Goal: Task Accomplishment & Management: Use online tool/utility

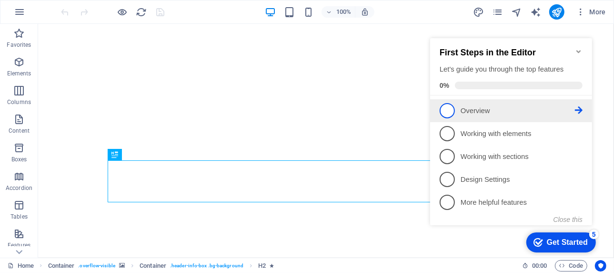
click at [483, 107] on p "Overview - incomplete" at bounding box center [517, 110] width 114 height 10
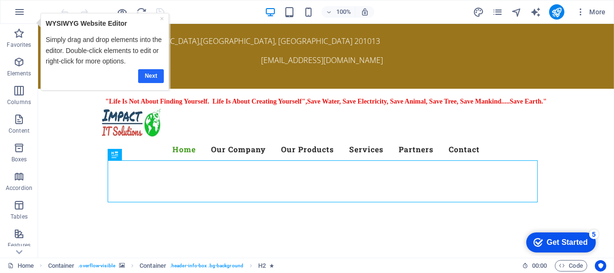
click at [157, 74] on link "Next" at bounding box center [151, 76] width 26 height 14
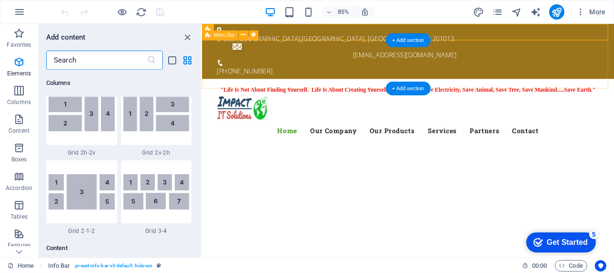
scroll to position [1667, 0]
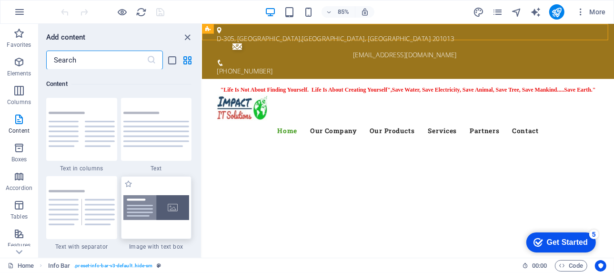
click at [178, 215] on img at bounding box center [156, 207] width 66 height 25
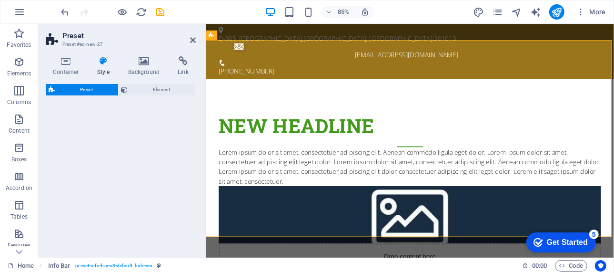
select select "rem"
select select "px"
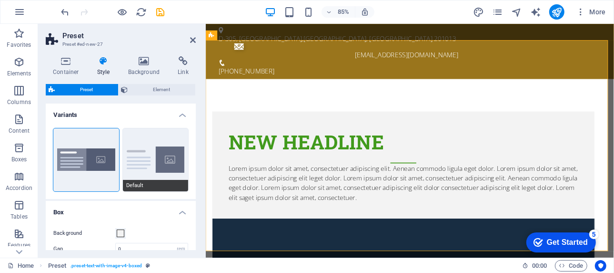
click at [127, 158] on button "Default" at bounding box center [156, 159] width 66 height 63
type input "2"
type input "0"
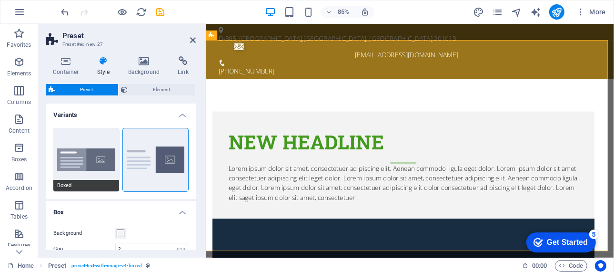
click at [89, 143] on button "Boxed" at bounding box center [86, 159] width 66 height 63
type input "0"
type input "2.5"
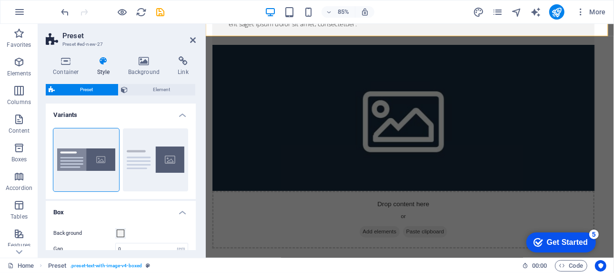
scroll to position [0, 0]
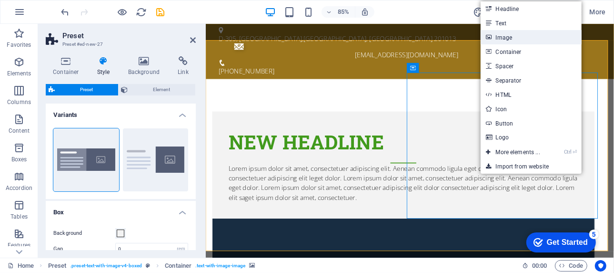
click at [508, 40] on link "Image" at bounding box center [531, 37] width 101 height 14
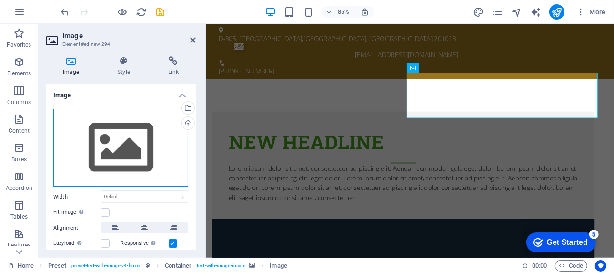
click at [127, 149] on div "Drag files here, click to choose files or select files from Files or our free s…" at bounding box center [120, 148] width 135 height 78
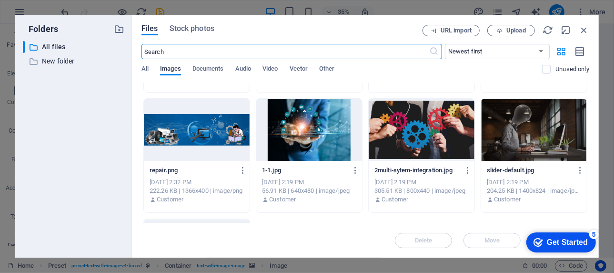
scroll to position [1671, 0]
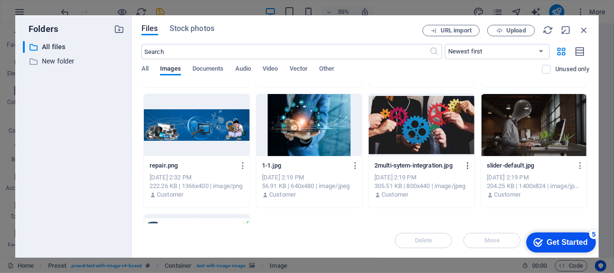
click at [468, 163] on icon "button" at bounding box center [468, 165] width 9 height 9
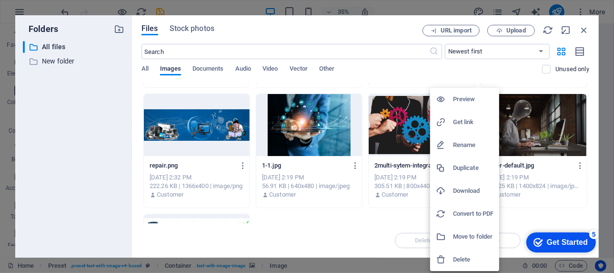
click at [461, 258] on h6 "Delete" at bounding box center [473, 259] width 41 height 11
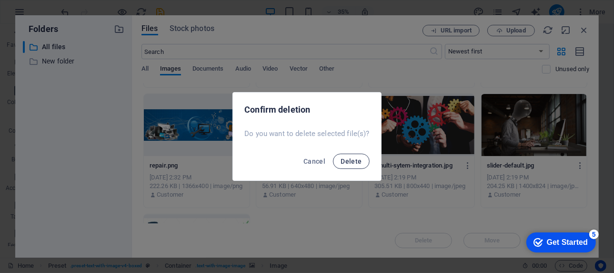
click at [348, 161] on span "Delete" at bounding box center [351, 161] width 21 height 8
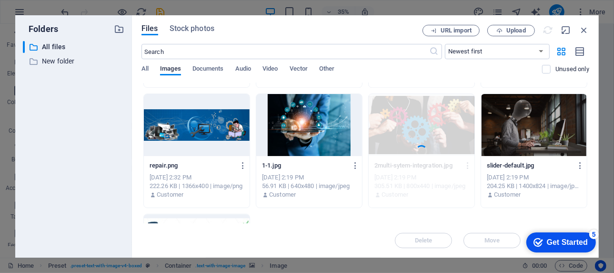
scroll to position [1655, 0]
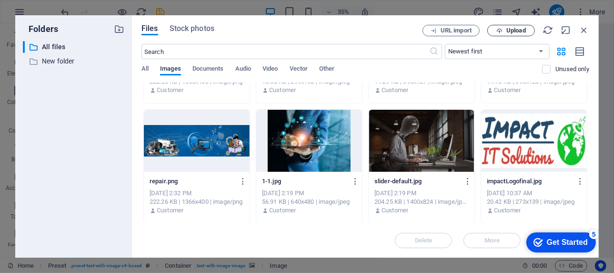
click at [506, 29] on span "Upload" at bounding box center [511, 31] width 39 height 6
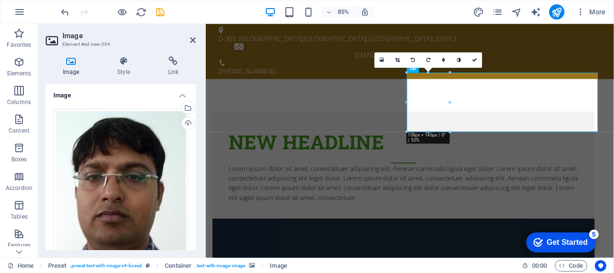
drag, startPoint x: 656, startPoint y: 154, endPoint x: 571, endPoint y: 191, distance: 93.3
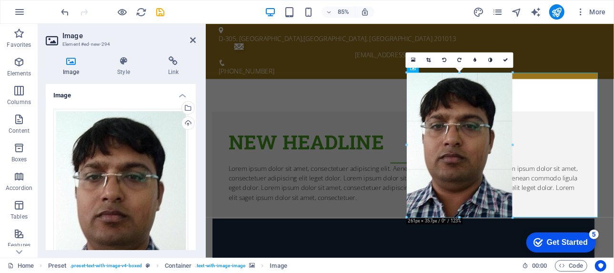
drag, startPoint x: 453, startPoint y: 134, endPoint x: 528, endPoint y: 168, distance: 82.6
type input "261"
select select "px"
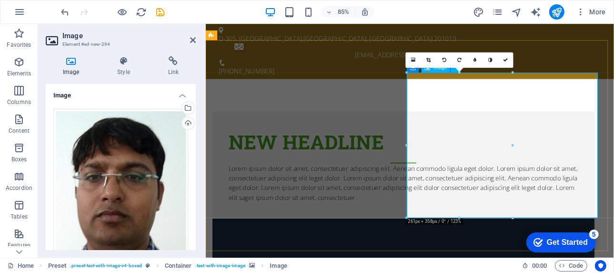
drag, startPoint x: 720, startPoint y: 167, endPoint x: 623, endPoint y: 170, distance: 96.3
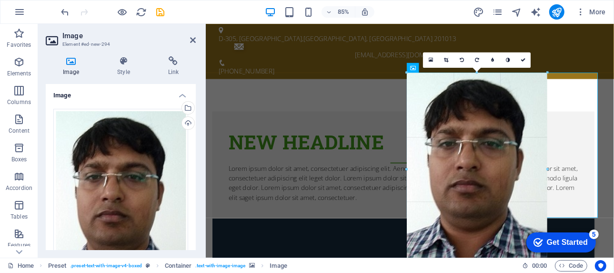
drag, startPoint x: 512, startPoint y: 144, endPoint x: 558, endPoint y: 148, distance: 46.4
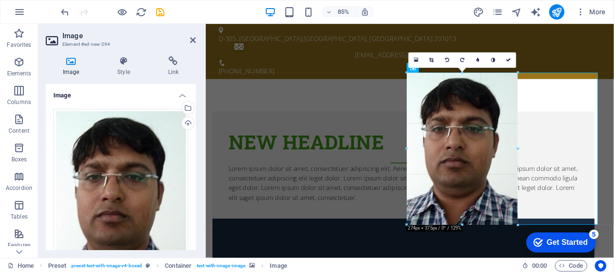
drag, startPoint x: 547, startPoint y: 71, endPoint x: 359, endPoint y: 153, distance: 204.5
type input "275"
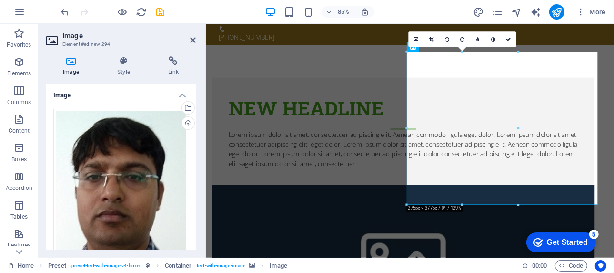
scroll to position [41, 0]
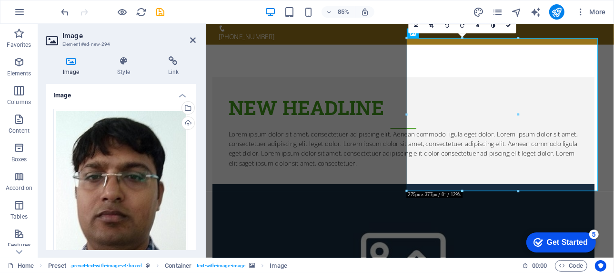
click at [91, 77] on div "Image Style Link Image Drag files here, click to choose files or select files f…" at bounding box center [121, 153] width 150 height 194
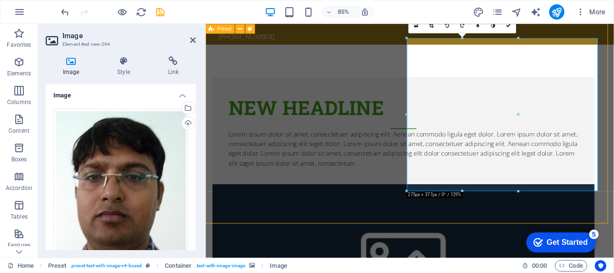
select select "rem"
select select "px"
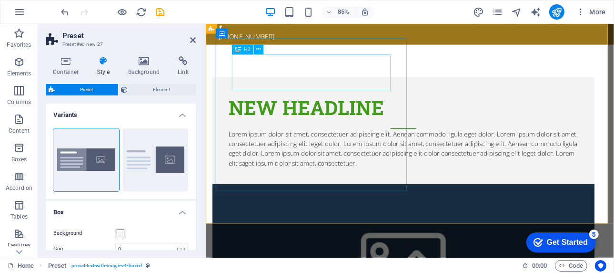
click at [242, 105] on div "New headline" at bounding box center [438, 126] width 412 height 42
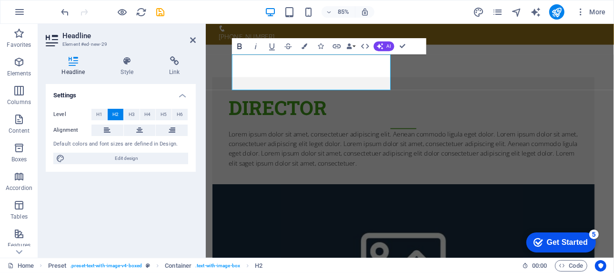
click at [242, 51] on button "Bold" at bounding box center [239, 46] width 15 height 16
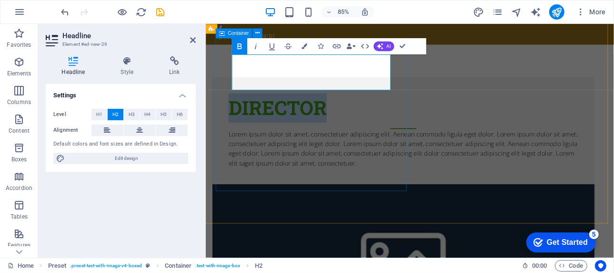
drag, startPoint x: 360, startPoint y: 78, endPoint x: 222, endPoint y: 81, distance: 137.8
click at [222, 86] on div "Director ​ Lorem ipsum dolor sit amet, consectetuer adipiscing elit. Aenean com…" at bounding box center [438, 149] width 450 height 126
click at [235, 43] on icon "button" at bounding box center [240, 46] width 10 height 10
click at [240, 47] on icon "button" at bounding box center [240, 46] width 10 height 10
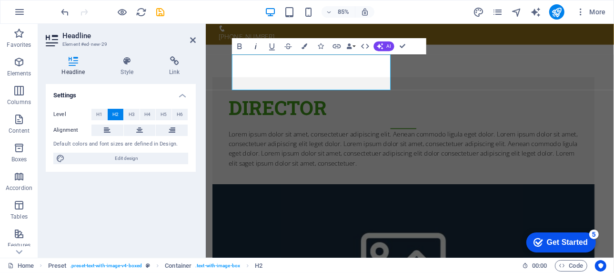
click at [254, 47] on icon "button" at bounding box center [256, 46] width 10 height 10
click at [289, 45] on icon "button" at bounding box center [289, 46] width 10 height 10
click at [355, 45] on button "Data Bindings" at bounding box center [351, 46] width 11 height 16
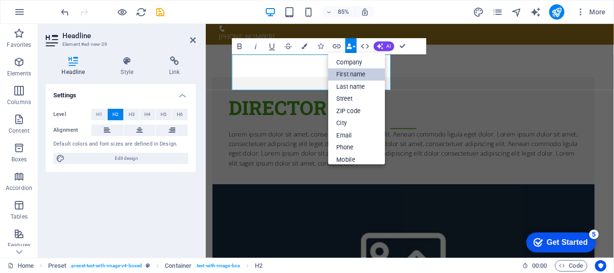
click at [354, 73] on link "First name" at bounding box center [356, 74] width 57 height 12
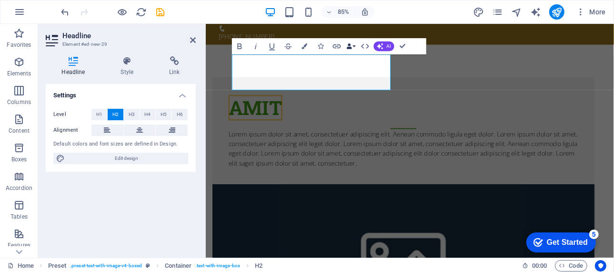
click at [354, 45] on button "Data Bindings" at bounding box center [351, 46] width 11 height 16
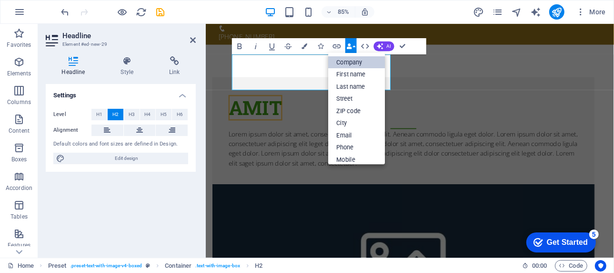
click at [353, 62] on link "Company" at bounding box center [356, 62] width 57 height 12
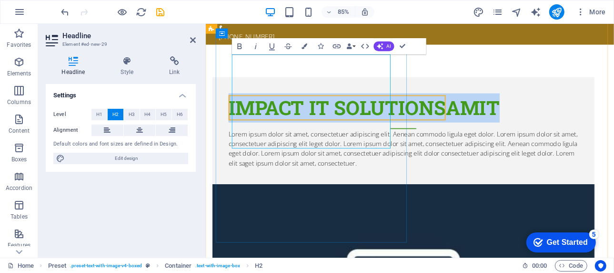
drag, startPoint x: 306, startPoint y: 147, endPoint x: 241, endPoint y: 84, distance: 90.0
click at [241, 105] on h2 "Impact IT Solutions Amit" at bounding box center [438, 126] width 412 height 42
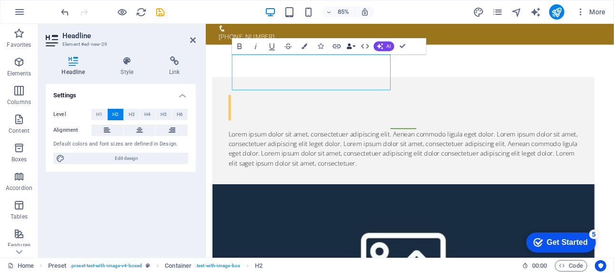
click at [353, 45] on button "Data Bindings" at bounding box center [351, 46] width 11 height 16
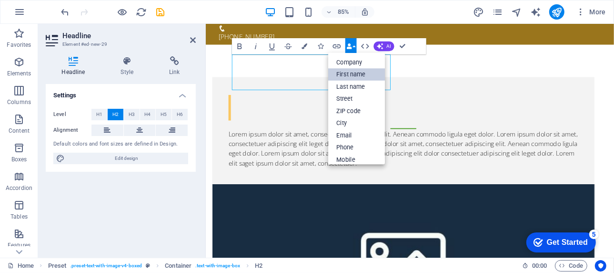
click at [355, 74] on link "First name" at bounding box center [356, 74] width 57 height 12
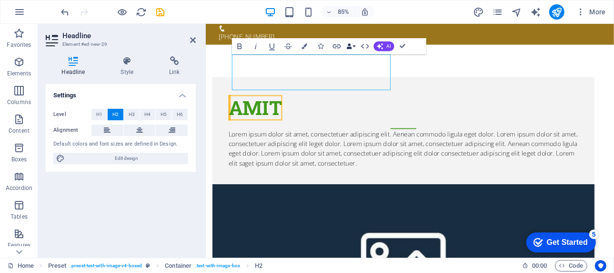
click at [356, 45] on button "Data Bindings" at bounding box center [351, 46] width 11 height 16
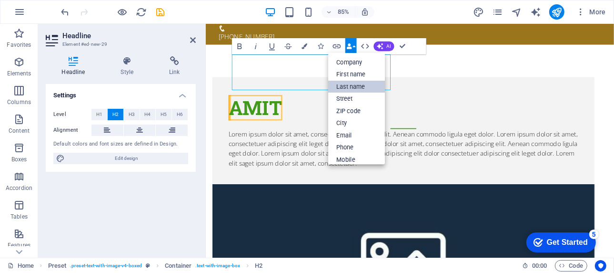
click at [357, 88] on link "Last name" at bounding box center [356, 86] width 57 height 12
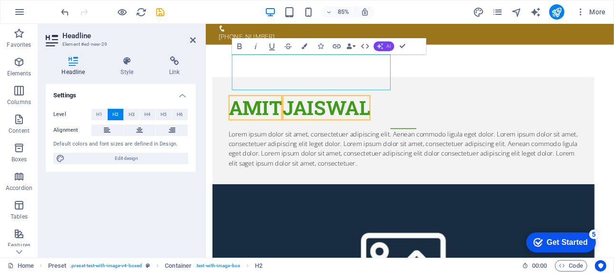
click at [385, 43] on button "AI" at bounding box center [384, 46] width 20 height 10
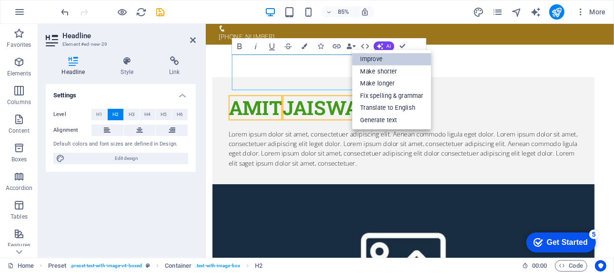
click at [377, 56] on link "Improve" at bounding box center [392, 59] width 79 height 12
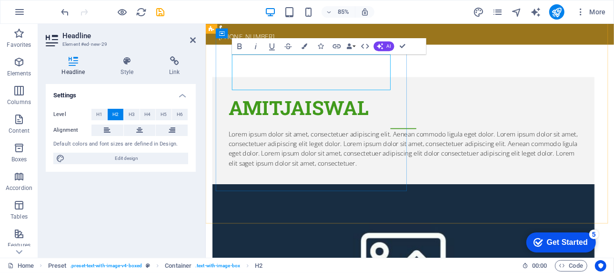
click at [304, 105] on h2 "AMITJAISWAL" at bounding box center [438, 126] width 412 height 42
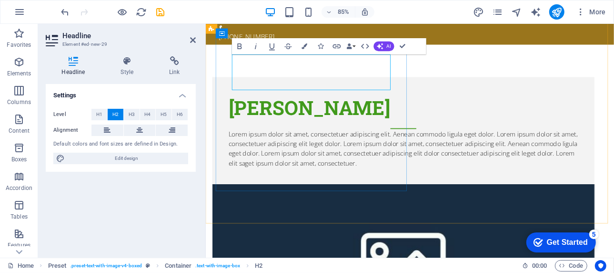
click at [413, 105] on h2 "[PERSON_NAME]" at bounding box center [438, 126] width 412 height 42
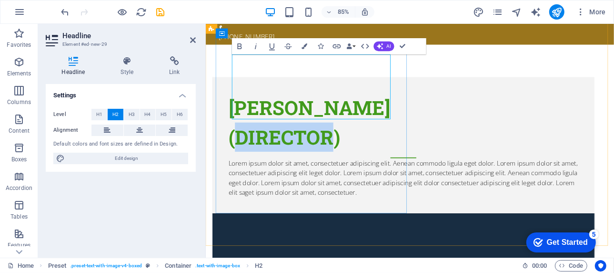
drag, startPoint x: 361, startPoint y: 116, endPoint x: 249, endPoint y: 118, distance: 112.0
click at [249, 118] on h2 "[PERSON_NAME] ‌(dIRECTOR)" at bounding box center [438, 143] width 412 height 76
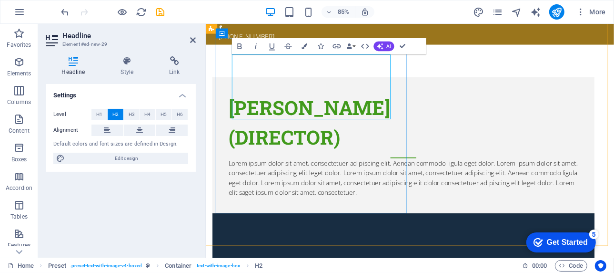
scroll to position [0, 2]
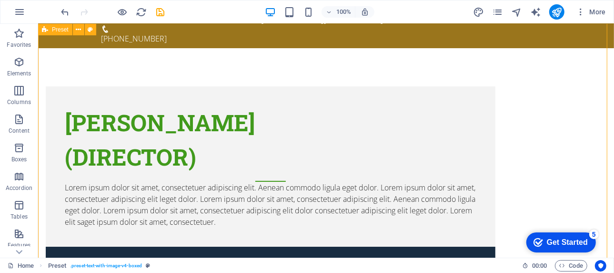
click at [55, 31] on span "Preset" at bounding box center [60, 30] width 17 height 6
click at [79, 29] on icon at bounding box center [78, 30] width 5 height 10
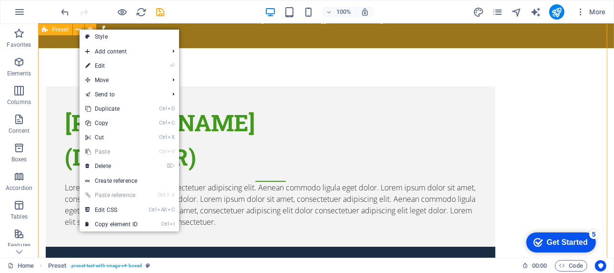
click at [54, 31] on span "Preset" at bounding box center [60, 30] width 17 height 6
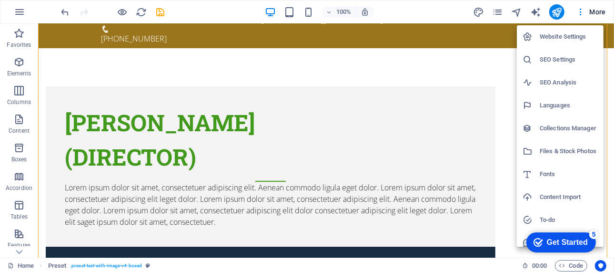
click at [160, 11] on div at bounding box center [307, 136] width 614 height 273
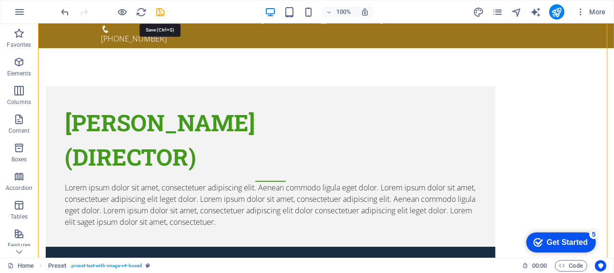
click at [160, 11] on icon "save" at bounding box center [160, 12] width 11 height 11
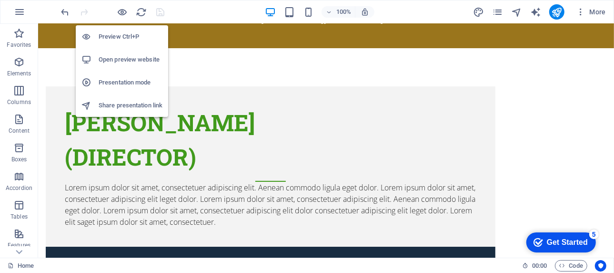
click at [120, 38] on h6 "Preview Ctrl+P" at bounding box center [131, 36] width 64 height 11
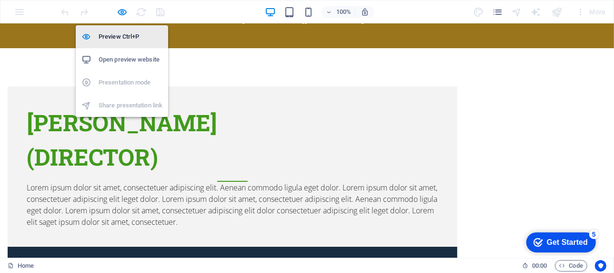
click at [120, 38] on h6 "Preview Ctrl+P" at bounding box center [131, 36] width 64 height 11
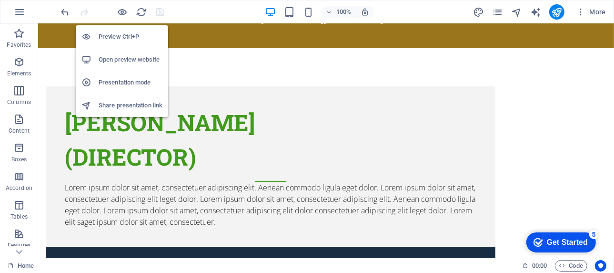
click at [120, 38] on h6 "Preview Ctrl+P" at bounding box center [131, 36] width 64 height 11
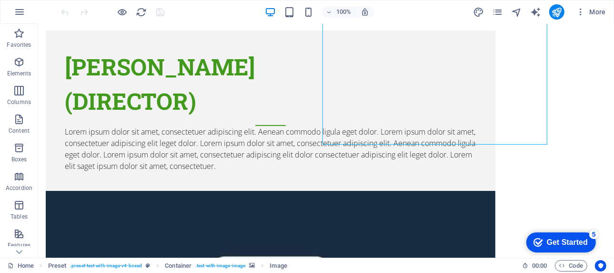
scroll to position [125, 0]
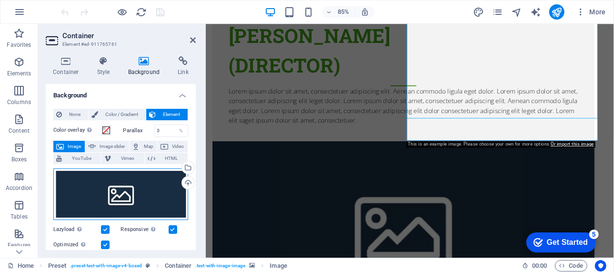
click at [147, 200] on div "Drag files here, click to choose files or select files from Files or our free s…" at bounding box center [120, 193] width 135 height 51
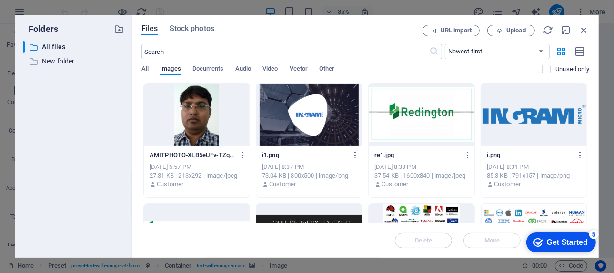
click at [201, 127] on div at bounding box center [197, 114] width 106 height 62
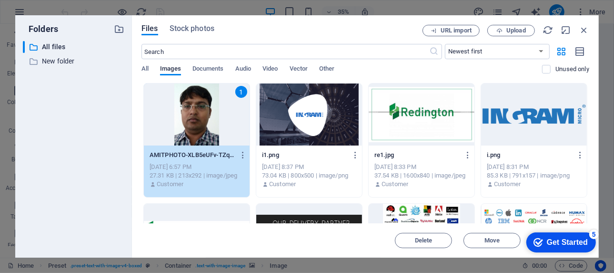
click at [201, 127] on div "1" at bounding box center [197, 114] width 106 height 62
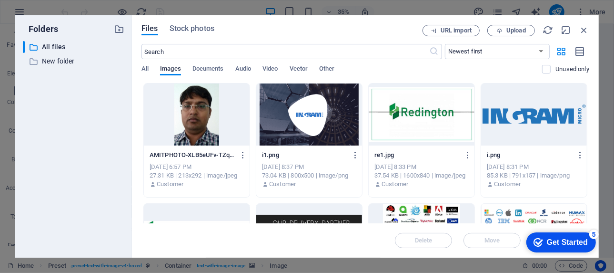
click at [201, 127] on div at bounding box center [197, 114] width 106 height 62
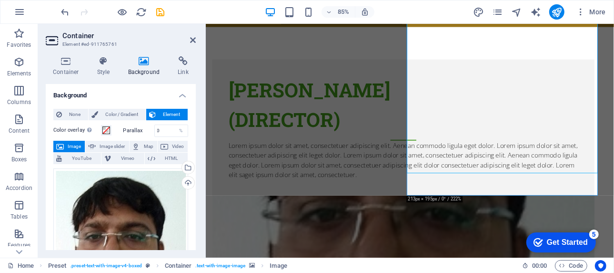
scroll to position [0, 0]
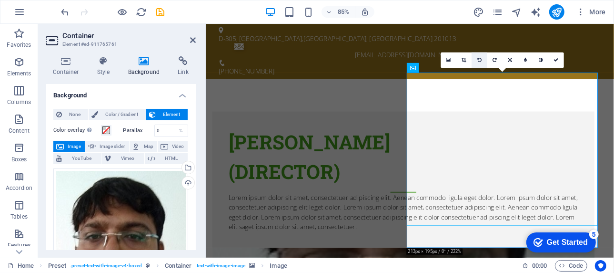
click at [480, 61] on icon at bounding box center [480, 60] width 4 height 5
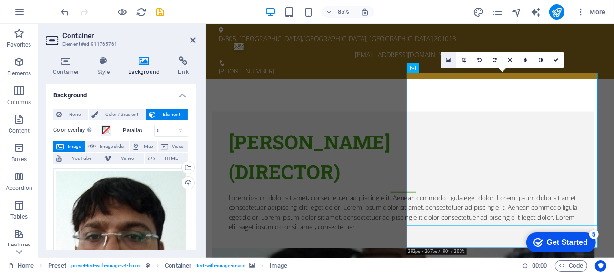
click at [449, 60] on icon at bounding box center [449, 60] width 4 height 6
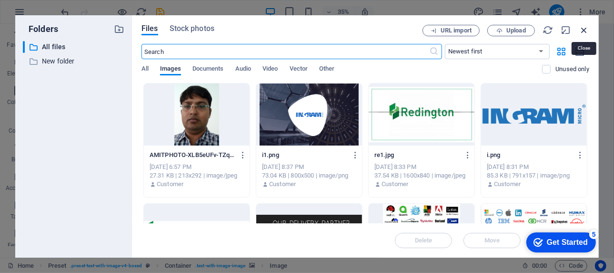
click at [585, 27] on icon "button" at bounding box center [584, 30] width 10 height 10
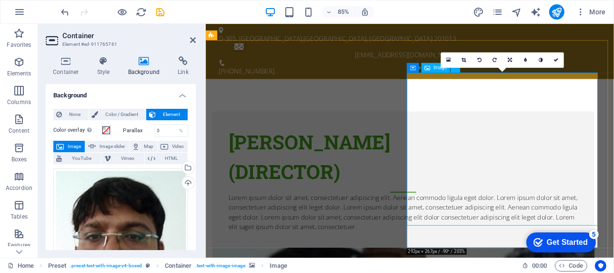
click at [479, 52] on link at bounding box center [479, 59] width 15 height 15
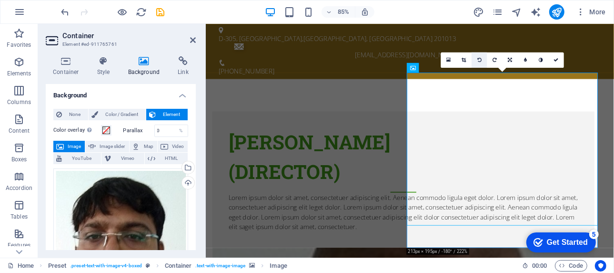
click at [479, 52] on link at bounding box center [479, 59] width 15 height 15
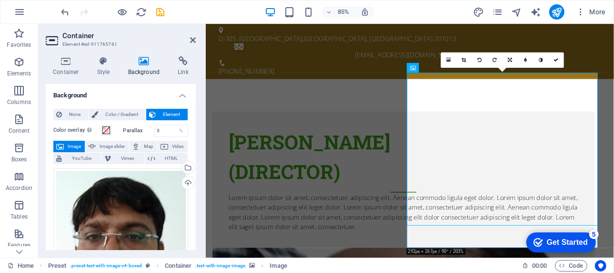
click at [479, 52] on link at bounding box center [479, 59] width 15 height 15
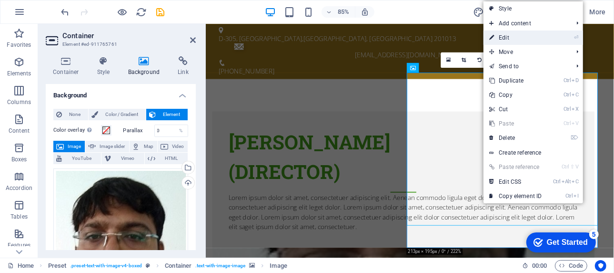
click at [513, 34] on link "⏎ Edit" at bounding box center [516, 38] width 64 height 14
select select "px"
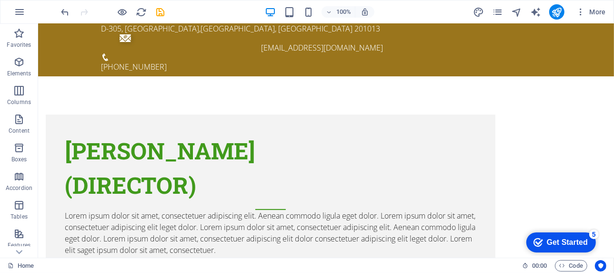
scroll to position [3, 0]
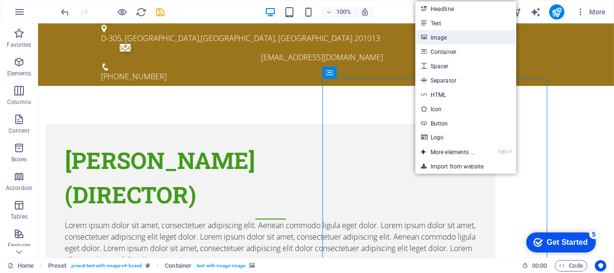
click at [444, 41] on link "Image" at bounding box center [466, 37] width 101 height 14
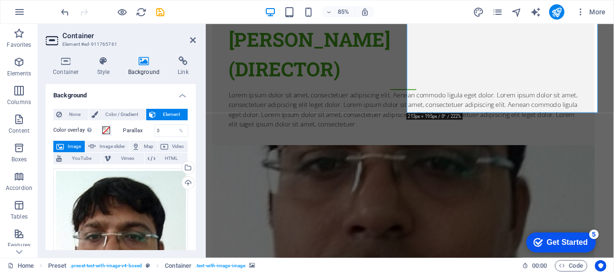
scroll to position [92, 0]
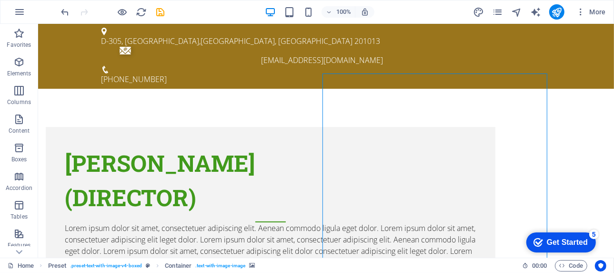
scroll to position [8, 0]
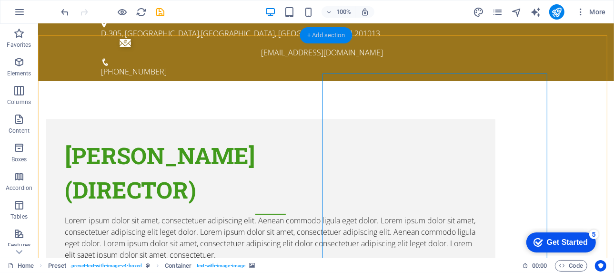
click at [323, 37] on div "+ Add section" at bounding box center [326, 35] width 53 height 16
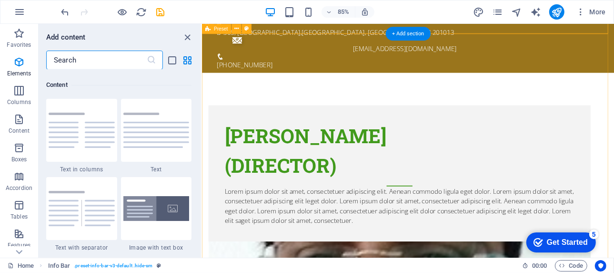
scroll to position [1667, 0]
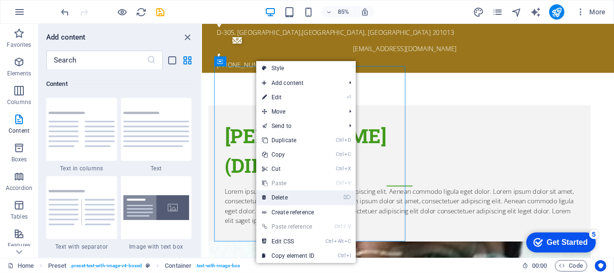
click at [278, 195] on link "⌦ Delete" at bounding box center [288, 197] width 64 height 14
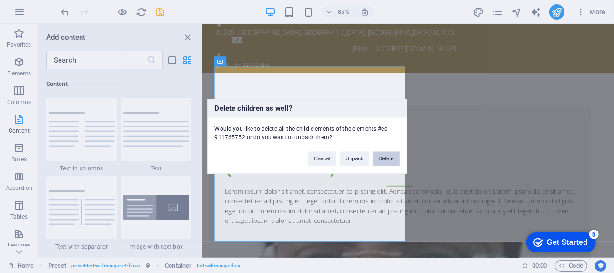
click at [383, 156] on button "Delete" at bounding box center [386, 159] width 27 height 14
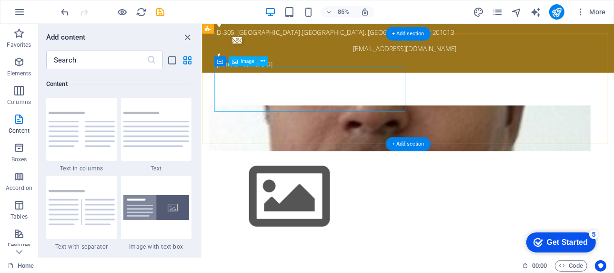
click at [372, 173] on figure at bounding box center [434, 226] width 450 height 107
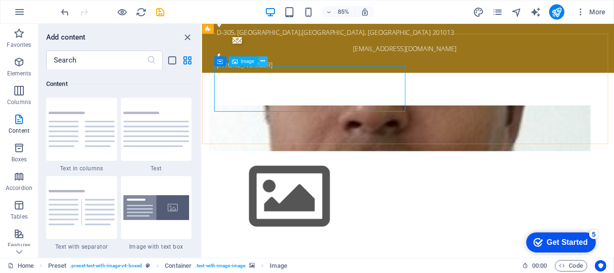
click at [263, 62] on icon at bounding box center [263, 61] width 4 height 9
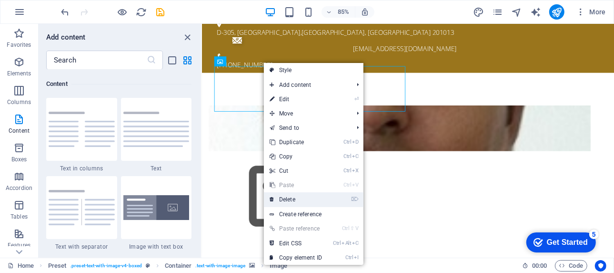
click at [292, 203] on link "⌦ Delete" at bounding box center [296, 199] width 64 height 14
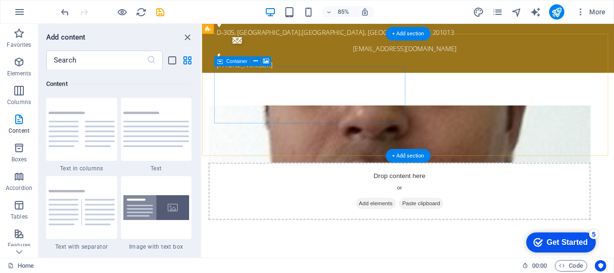
click at [321, 186] on div "Drop content here or Add elements Paste clipboard" at bounding box center [434, 220] width 450 height 68
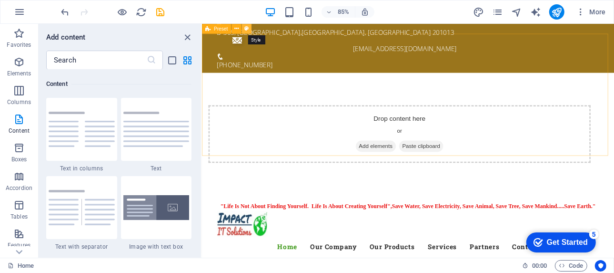
select select "rem"
select select "px"
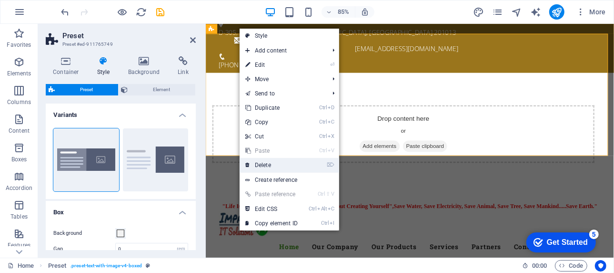
click at [271, 162] on link "⌦ Delete" at bounding box center [272, 165] width 64 height 14
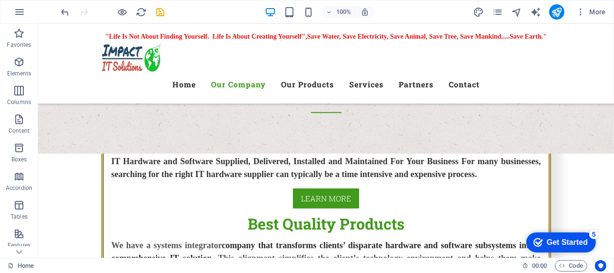
scroll to position [400, 0]
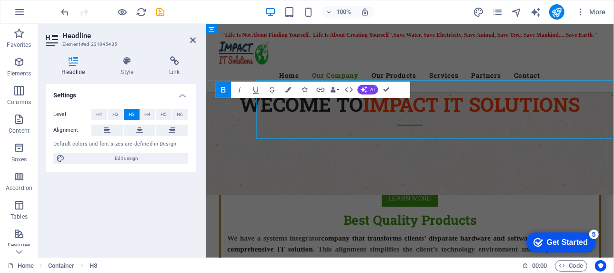
scroll to position [421, 0]
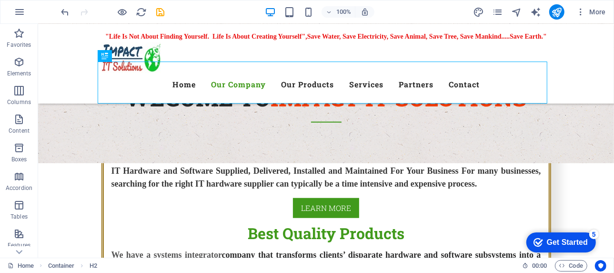
scroll to position [0, 0]
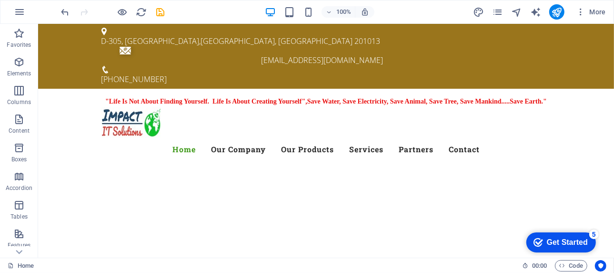
drag, startPoint x: 611, startPoint y: 46, endPoint x: 648, endPoint y: 41, distance: 37.9
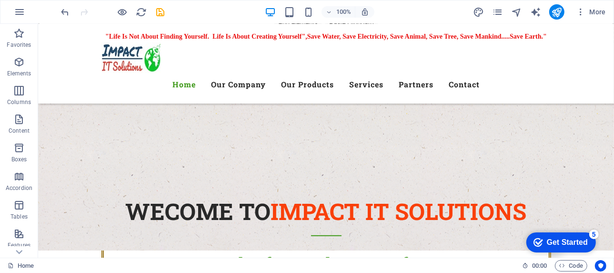
scroll to position [277, 0]
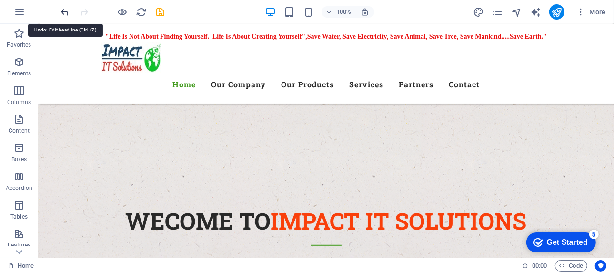
drag, startPoint x: 67, startPoint y: 10, endPoint x: 84, endPoint y: 28, distance: 24.6
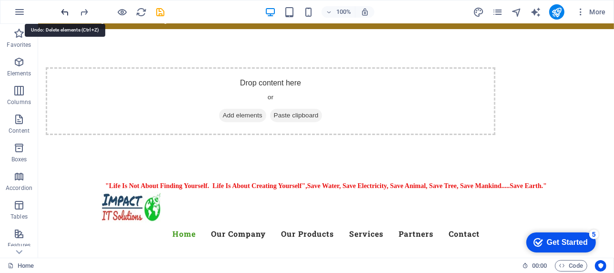
scroll to position [0, 0]
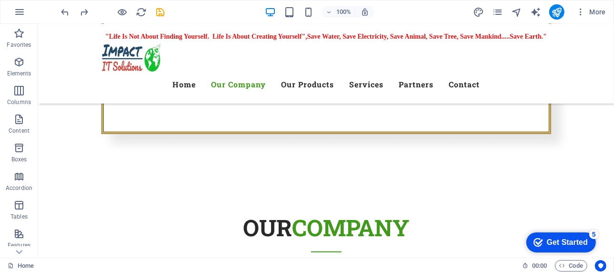
scroll to position [631, 0]
